Goal: Information Seeking & Learning: Learn about a topic

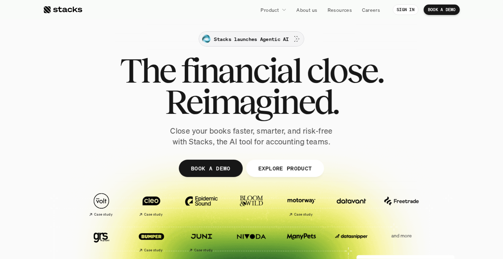
click at [259, 40] on p "Stacks launches Agentic AI" at bounding box center [251, 38] width 75 height 7
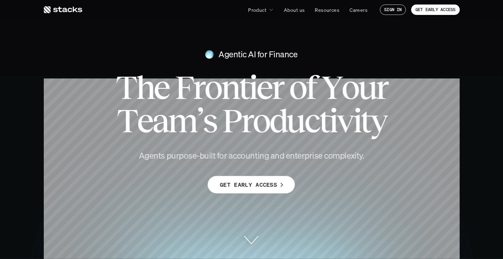
click at [376, 65] on div "Agentic AI for Finance T h e F r o n t i e r o f Y o u r T e a m ’ s P r o d u …" at bounding box center [251, 96] width 503 height 108
